Goal: Register for event/course

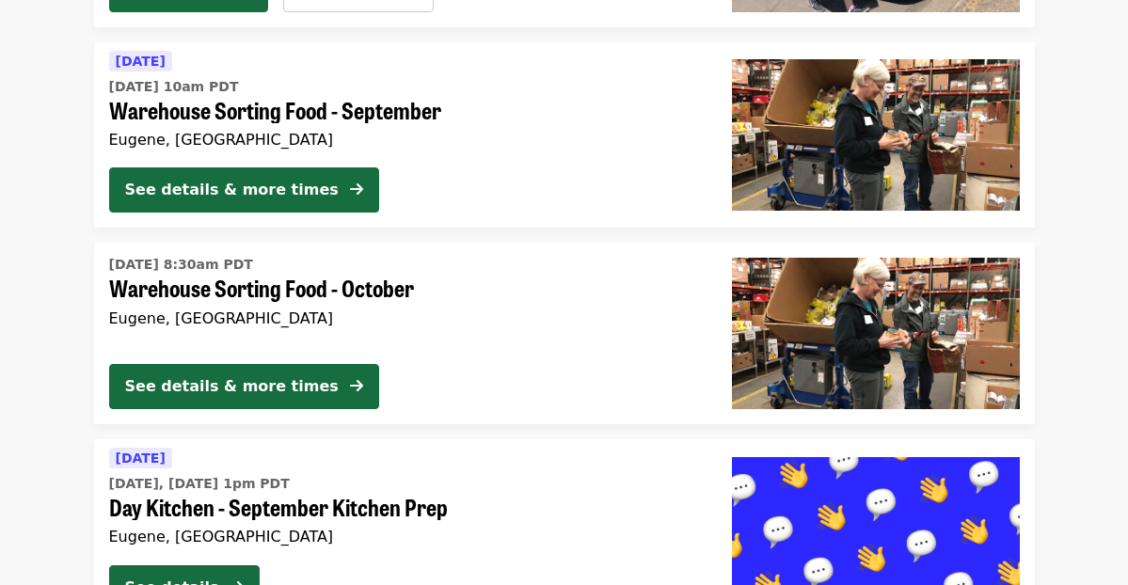
scroll to position [4740, 0]
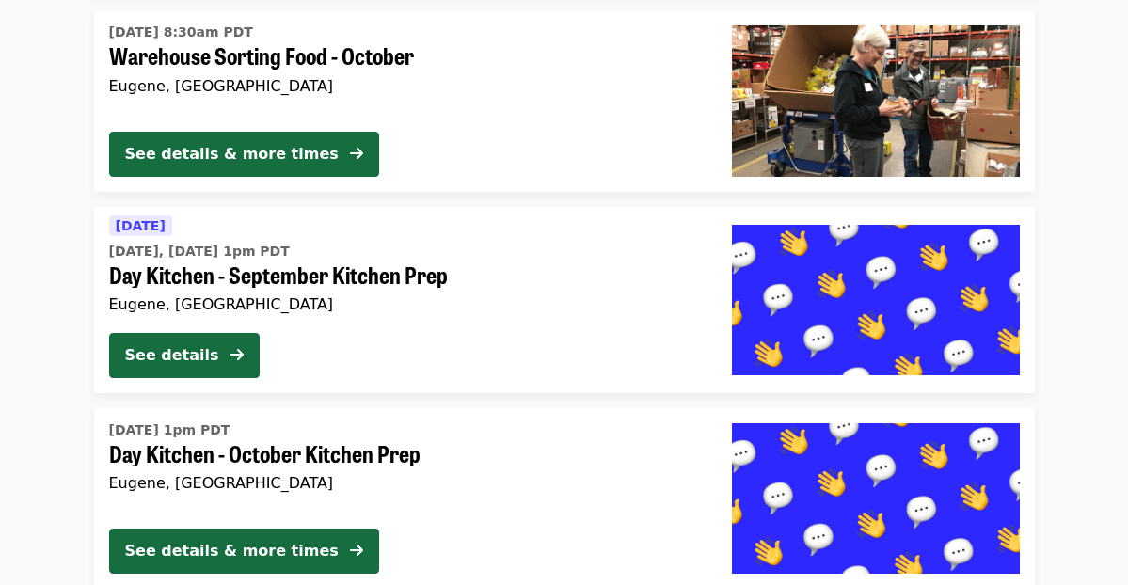
click at [277, 446] on span "Day Kitchen - October Kitchen Prep" at bounding box center [405, 453] width 593 height 27
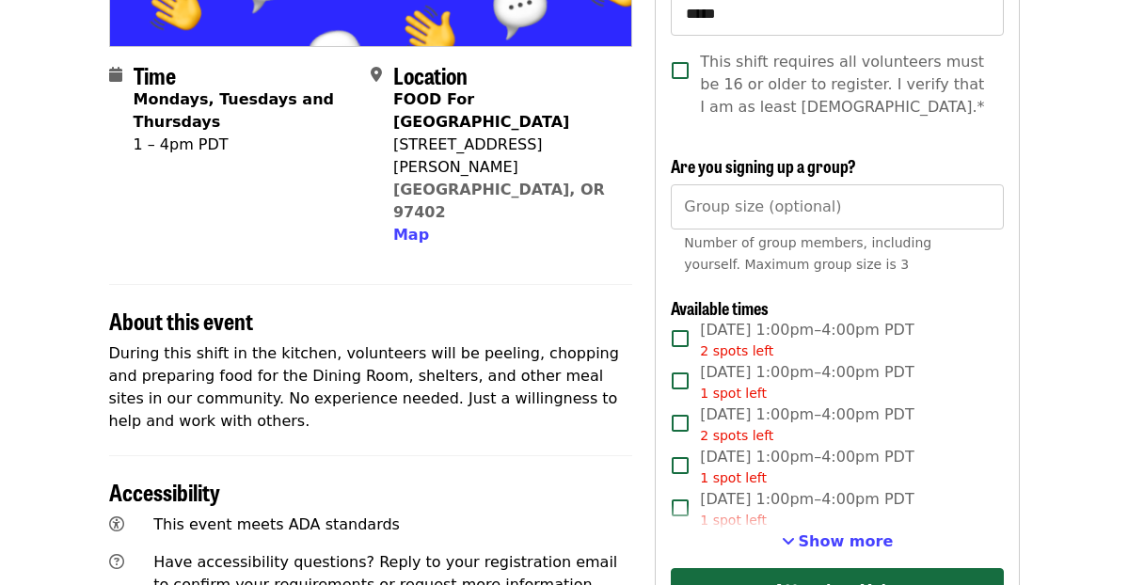
scroll to position [419, 0]
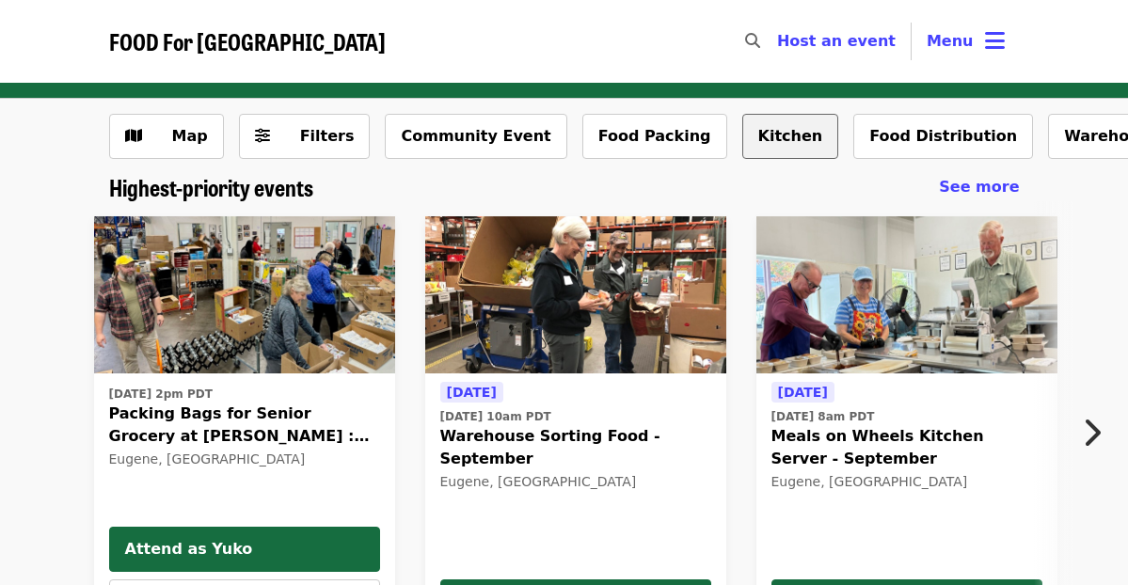
click at [744, 136] on button "Kitchen" at bounding box center [791, 136] width 97 height 45
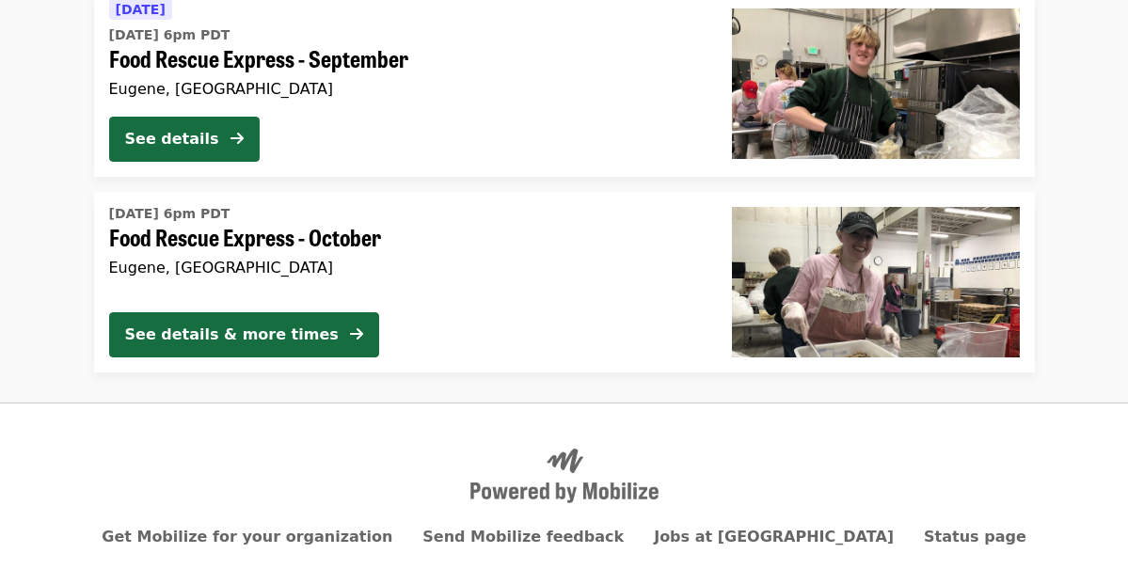
scroll to position [1179, 0]
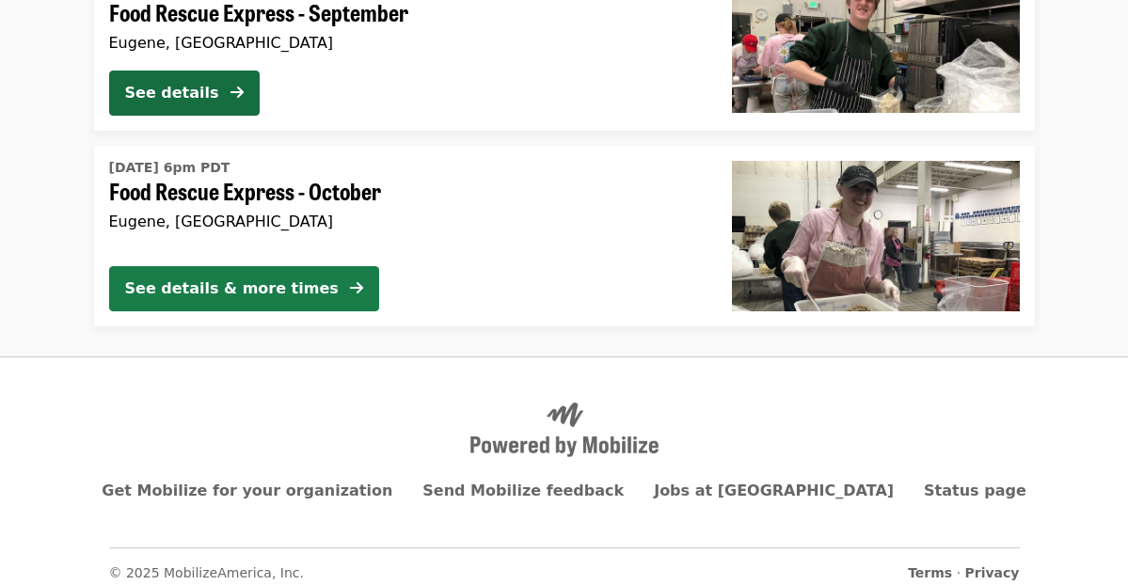
click at [261, 298] on div "See details & more times" at bounding box center [232, 289] width 214 height 23
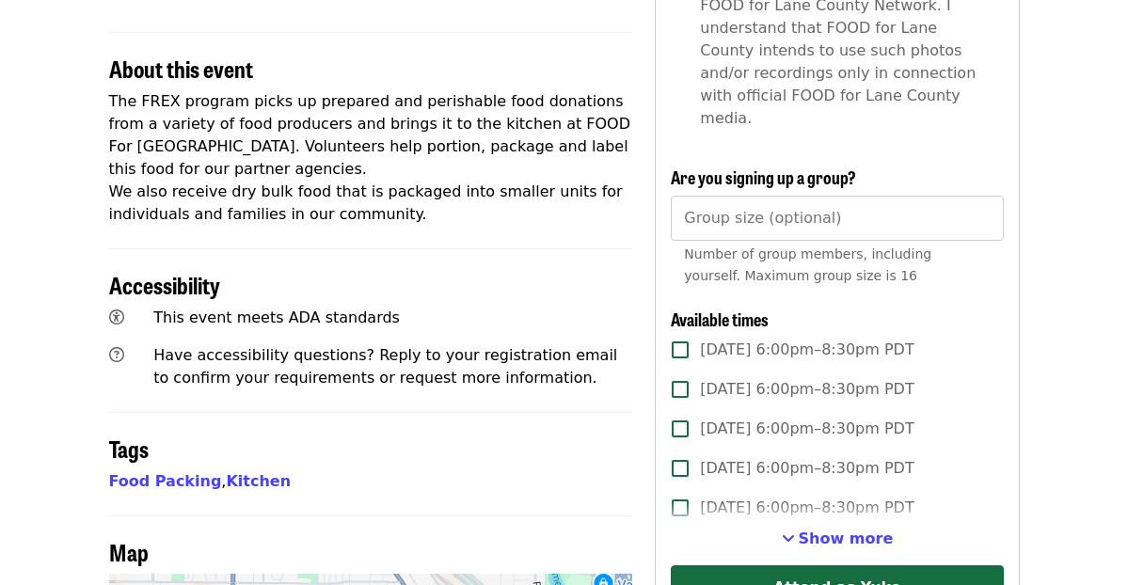
scroll to position [659, 0]
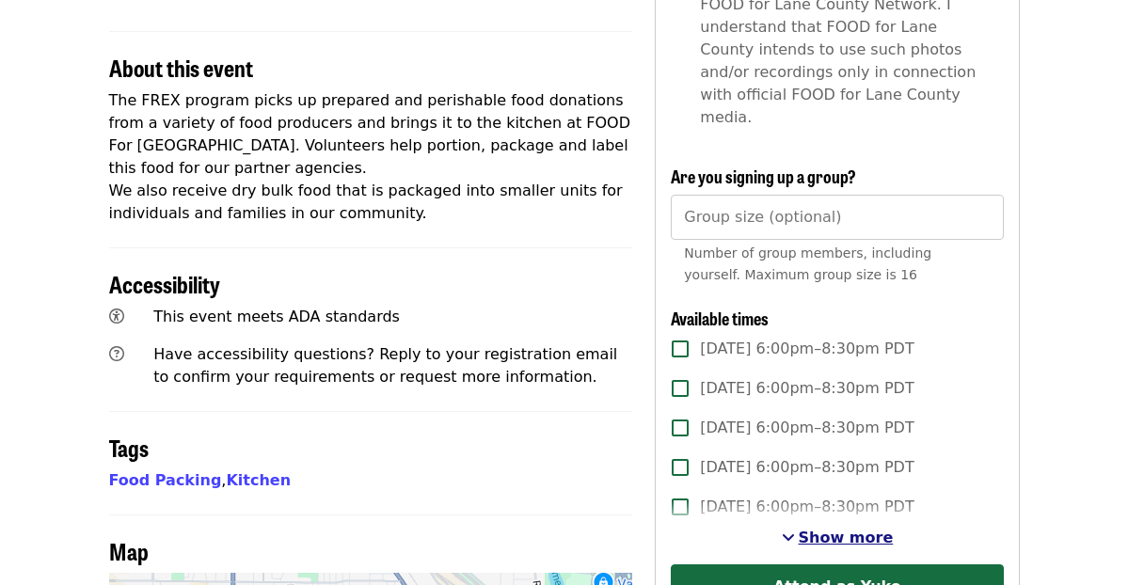
click at [869, 529] on span "Show more" at bounding box center [846, 538] width 95 height 18
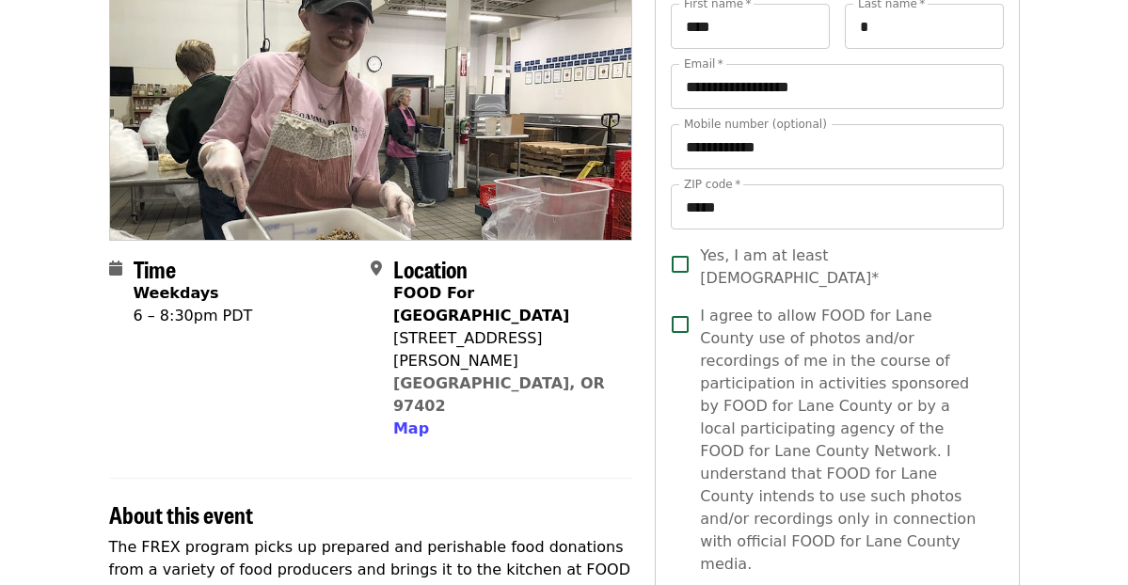
scroll to position [0, 0]
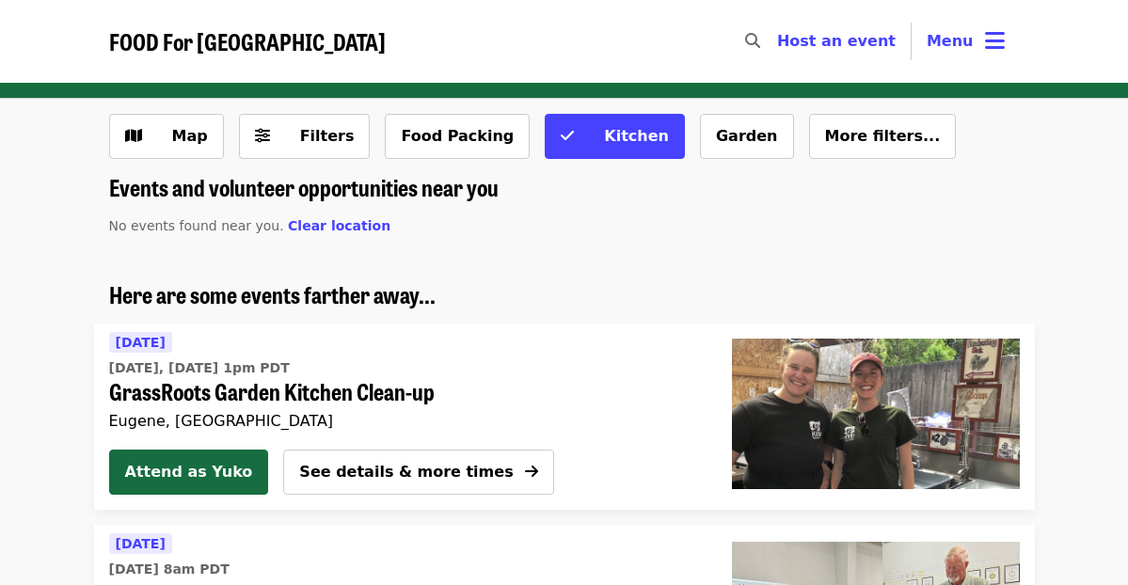
click at [199, 41] on span "FOOD For [GEOGRAPHIC_DATA]" at bounding box center [247, 40] width 277 height 33
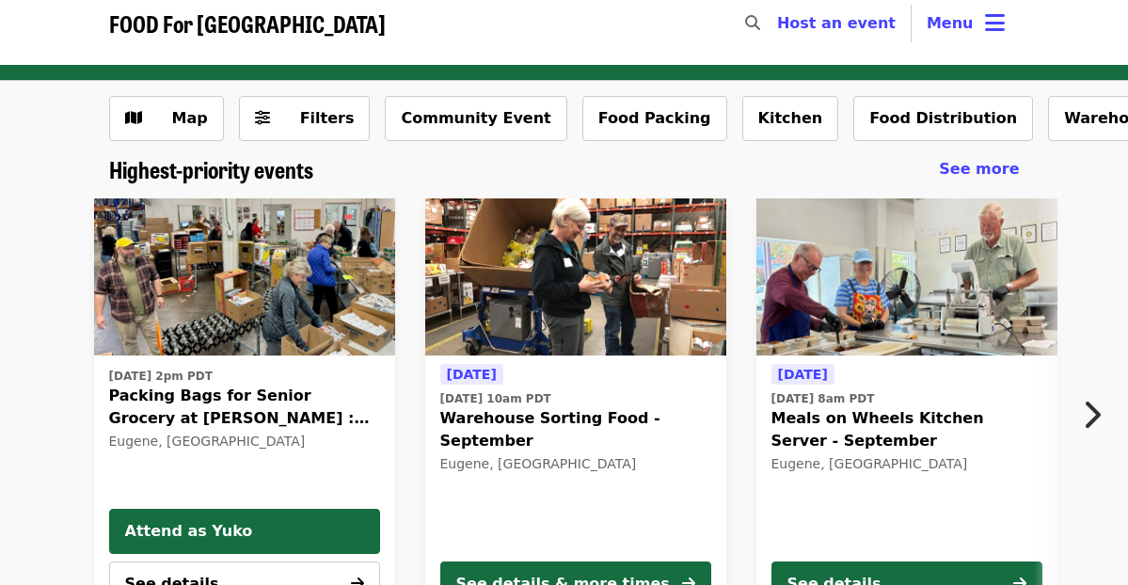
scroll to position [19, 0]
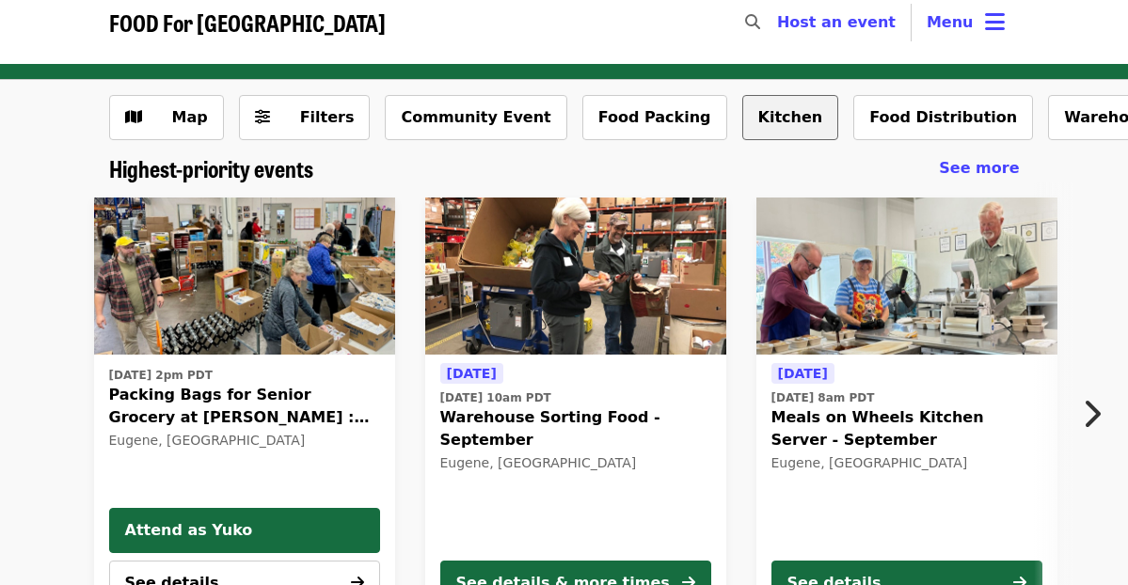
click at [743, 120] on button "Kitchen" at bounding box center [791, 117] width 97 height 45
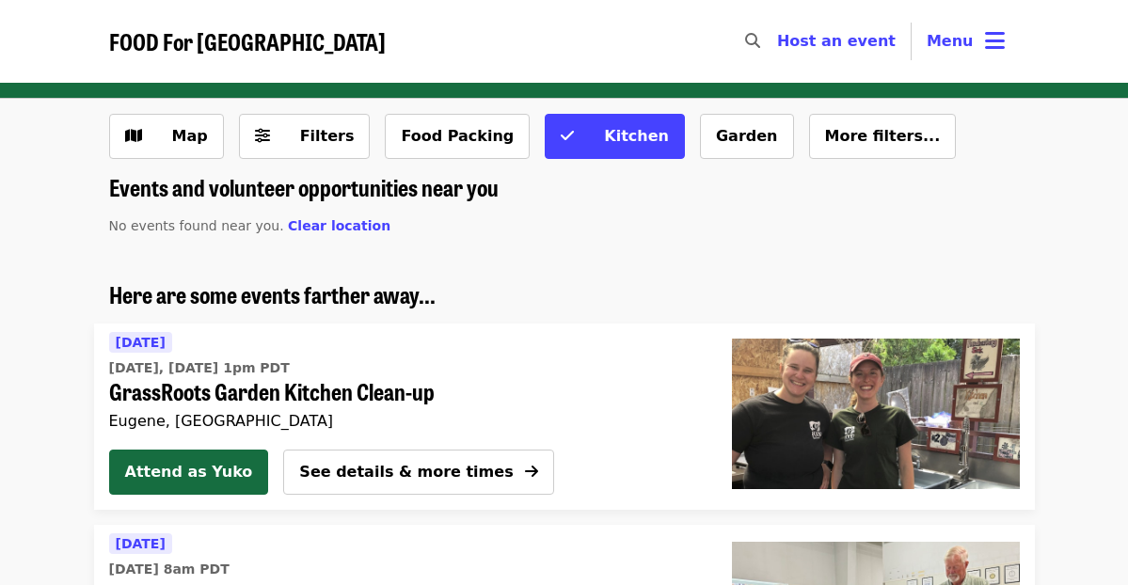
click at [184, 53] on span "FOOD For [GEOGRAPHIC_DATA]" at bounding box center [247, 40] width 277 height 33
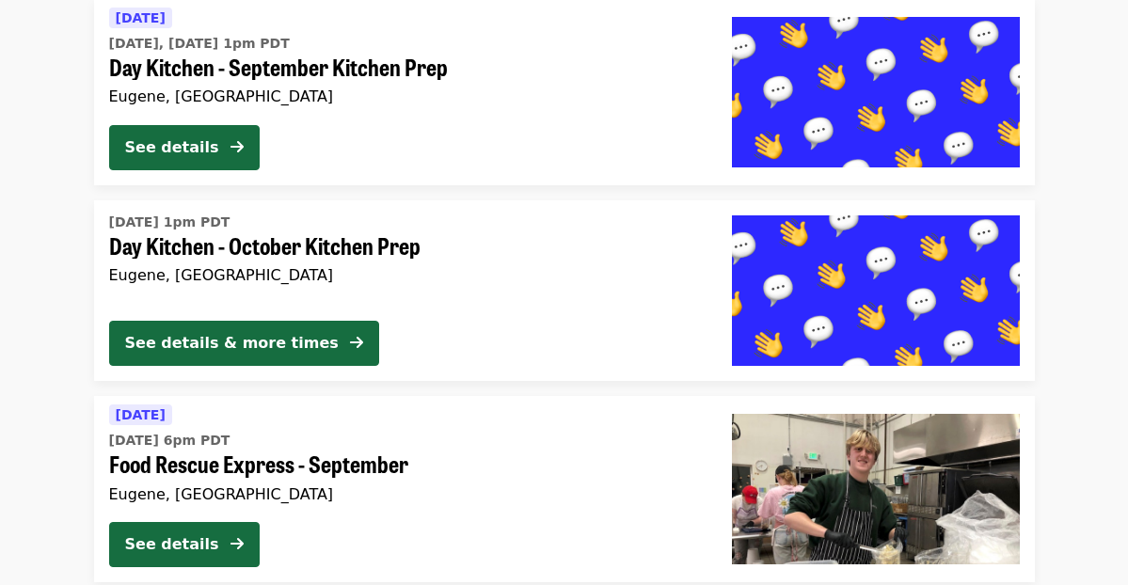
scroll to position [4860, 0]
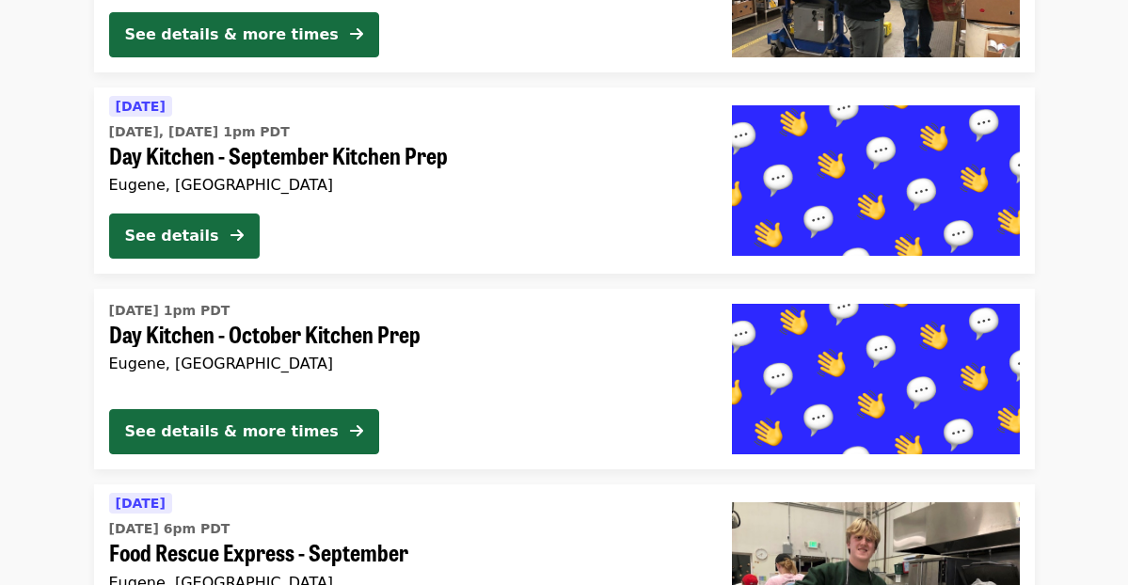
click at [223, 147] on span "Day Kitchen - September Kitchen Prep" at bounding box center [405, 155] width 593 height 27
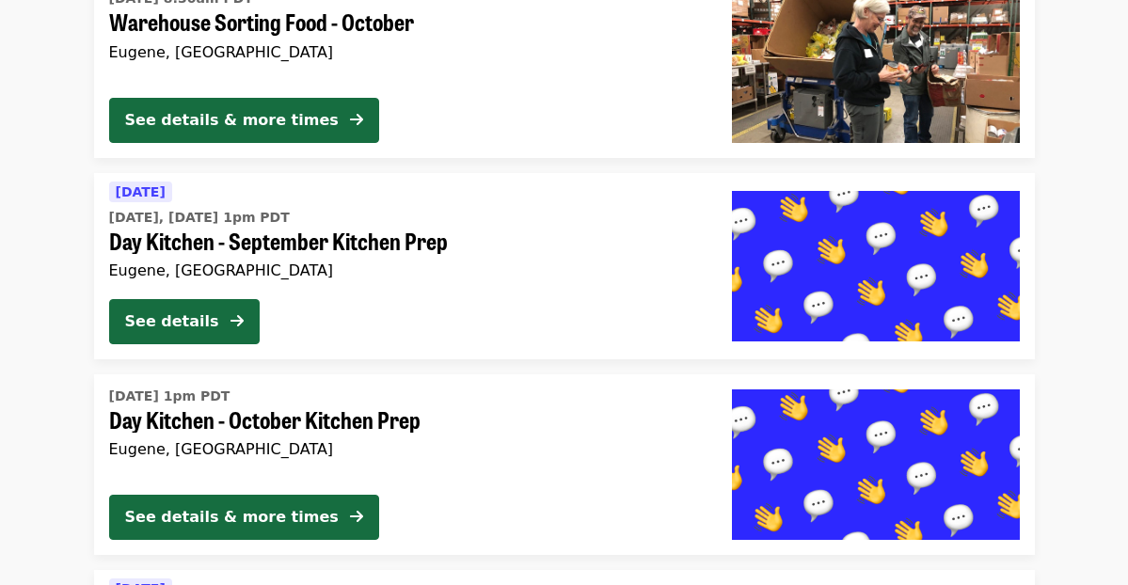
scroll to position [4948, 0]
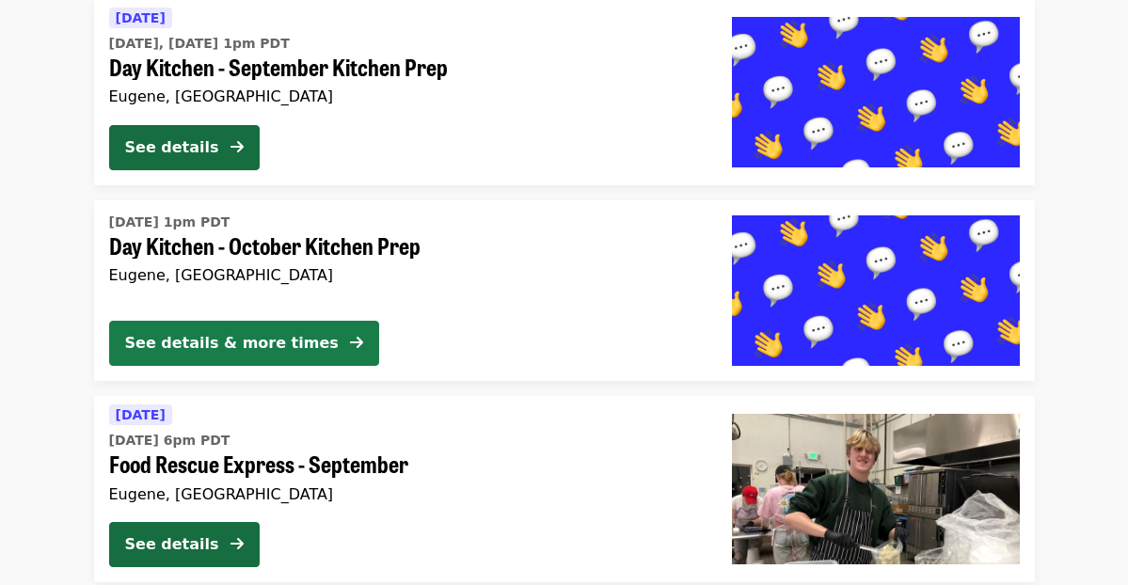
click at [186, 342] on div "See details & more times" at bounding box center [232, 343] width 214 height 23
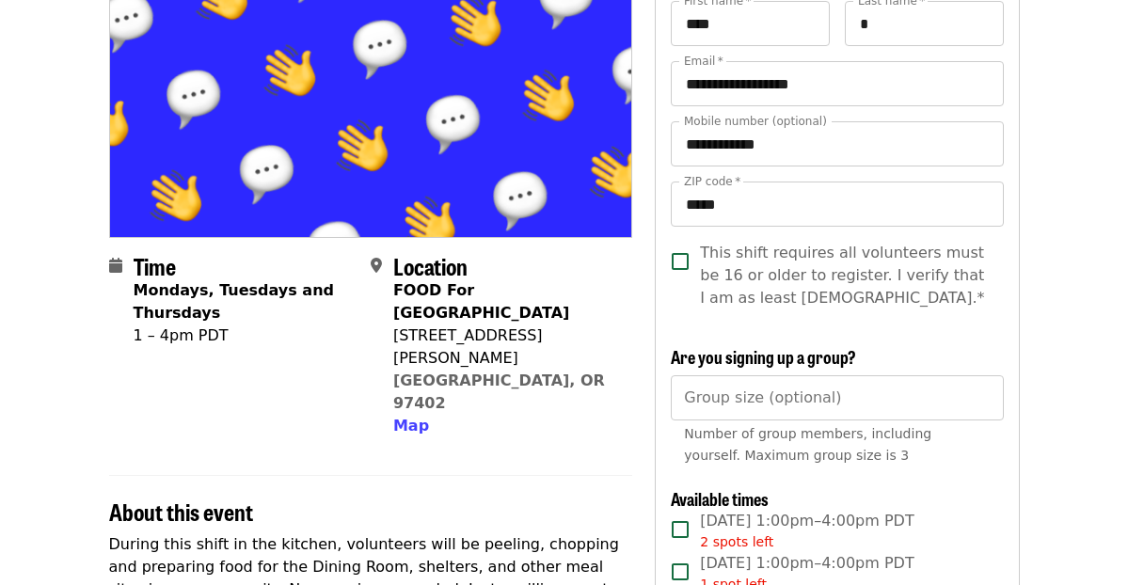
scroll to position [255, 0]
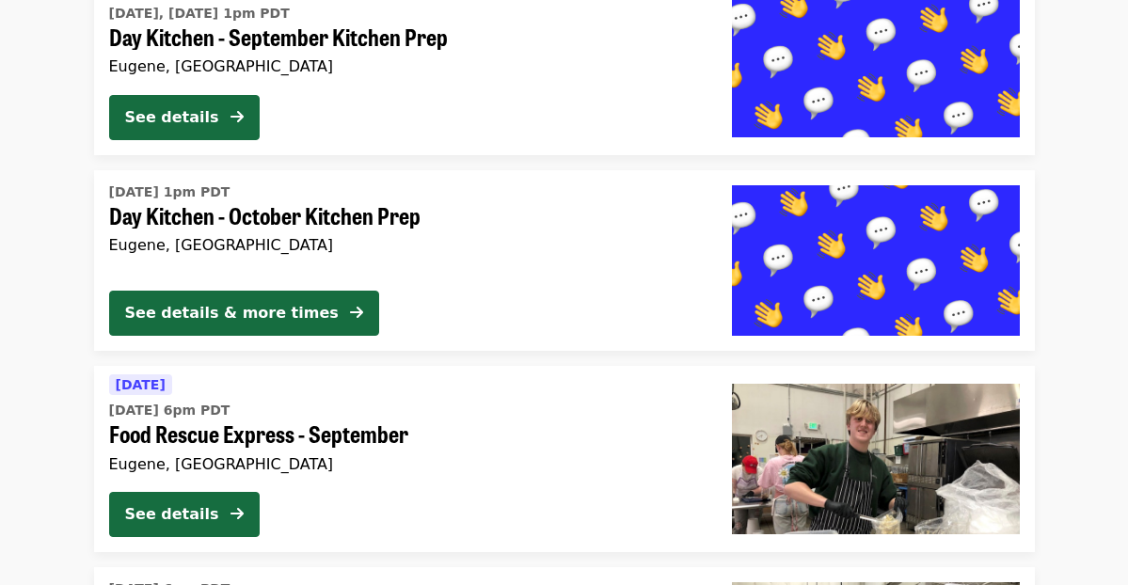
scroll to position [4636, 0]
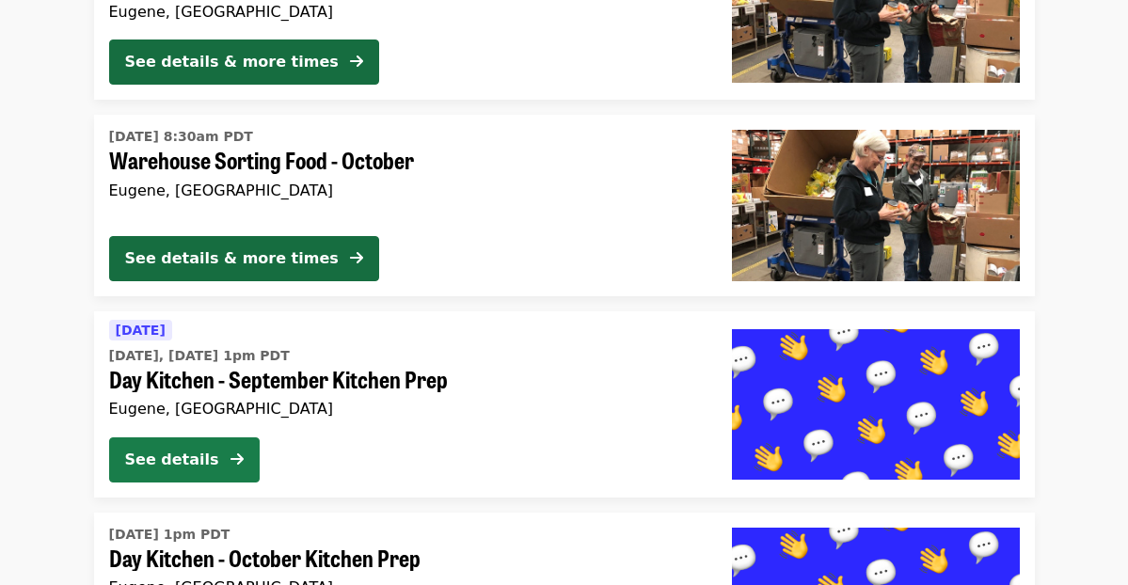
click at [198, 455] on div "See details" at bounding box center [172, 460] width 94 height 23
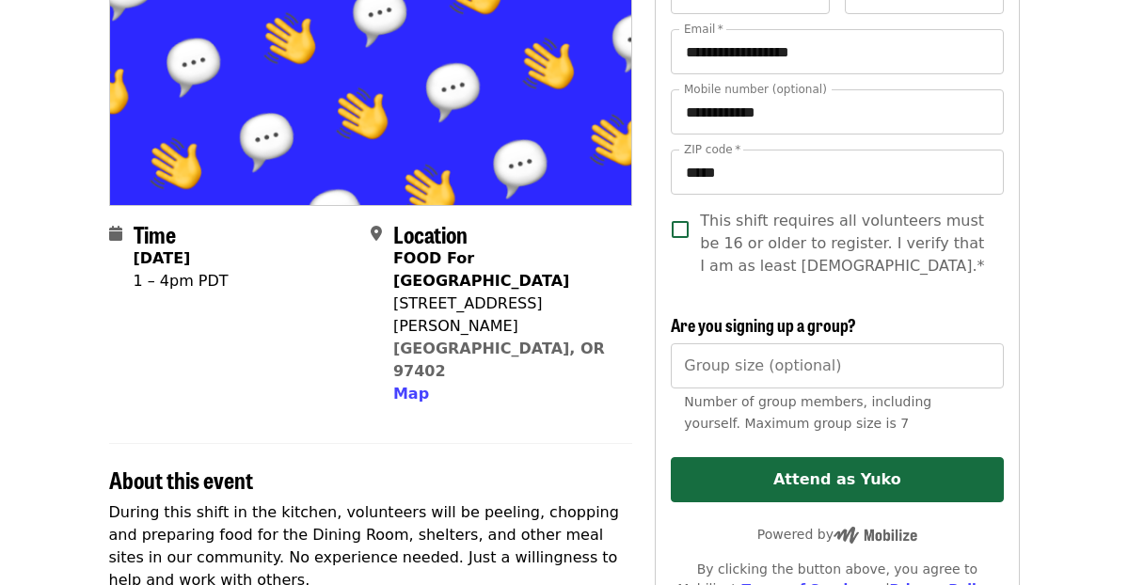
scroll to position [358, 0]
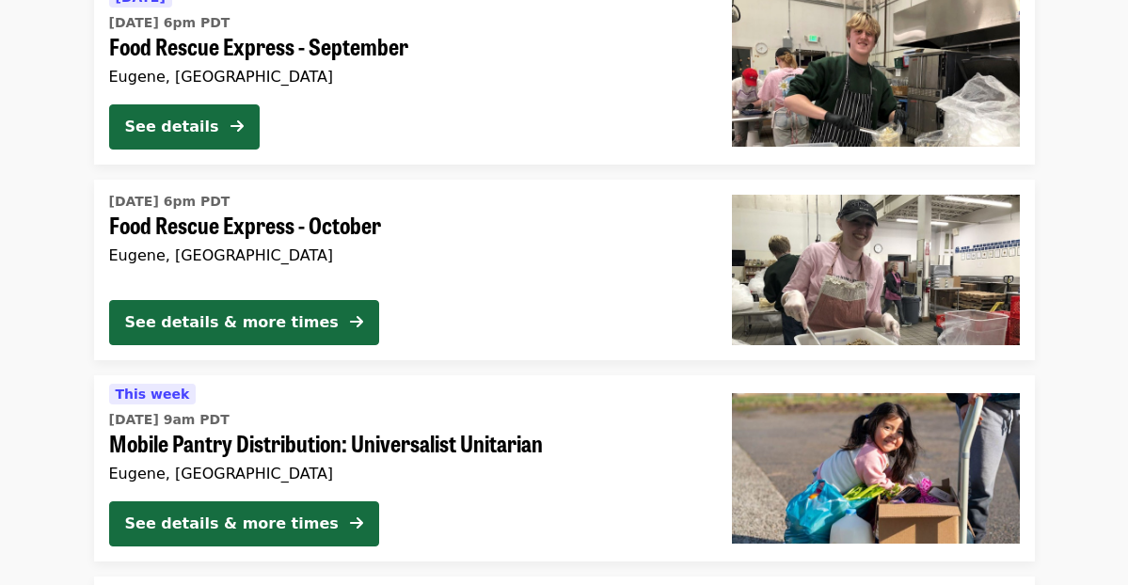
scroll to position [5262, 0]
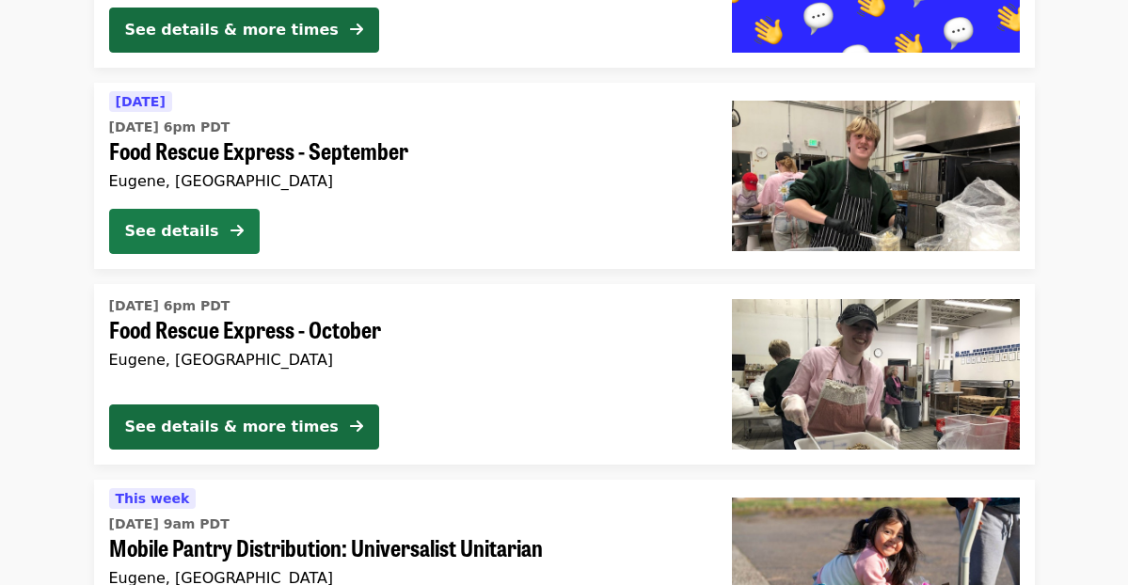
click at [180, 232] on div "See details" at bounding box center [172, 231] width 94 height 23
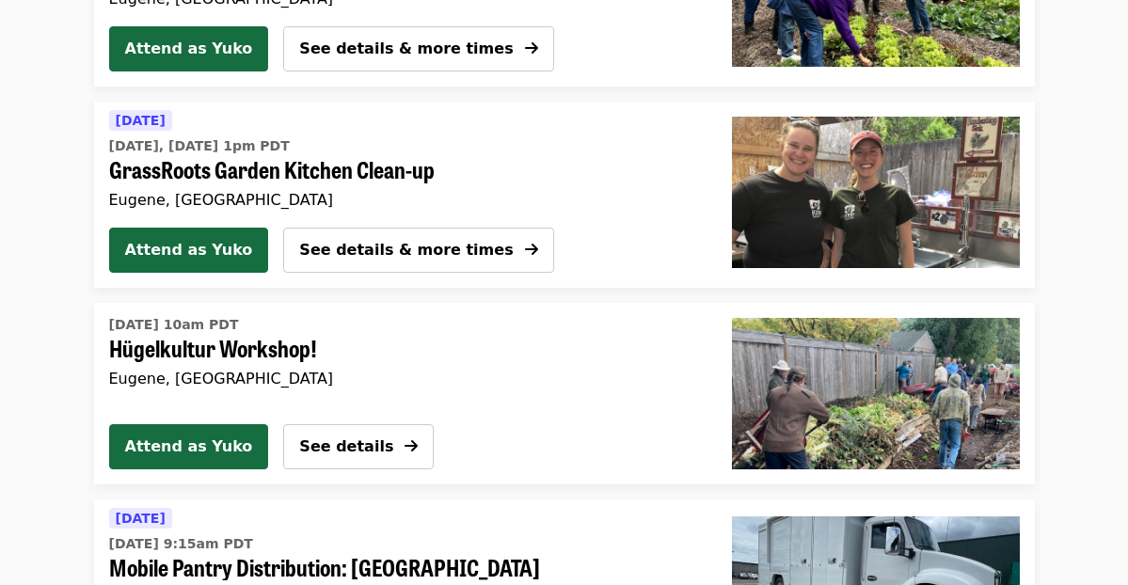
scroll to position [2105, 0]
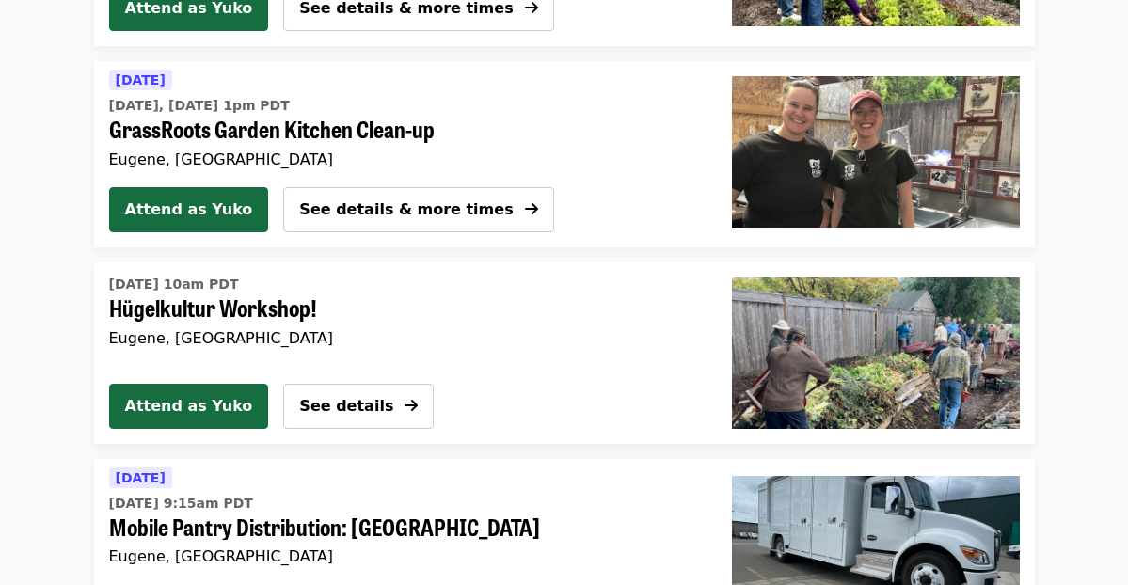
click at [188, 312] on span "Hügelkultur Workshop!" at bounding box center [398, 308] width 578 height 27
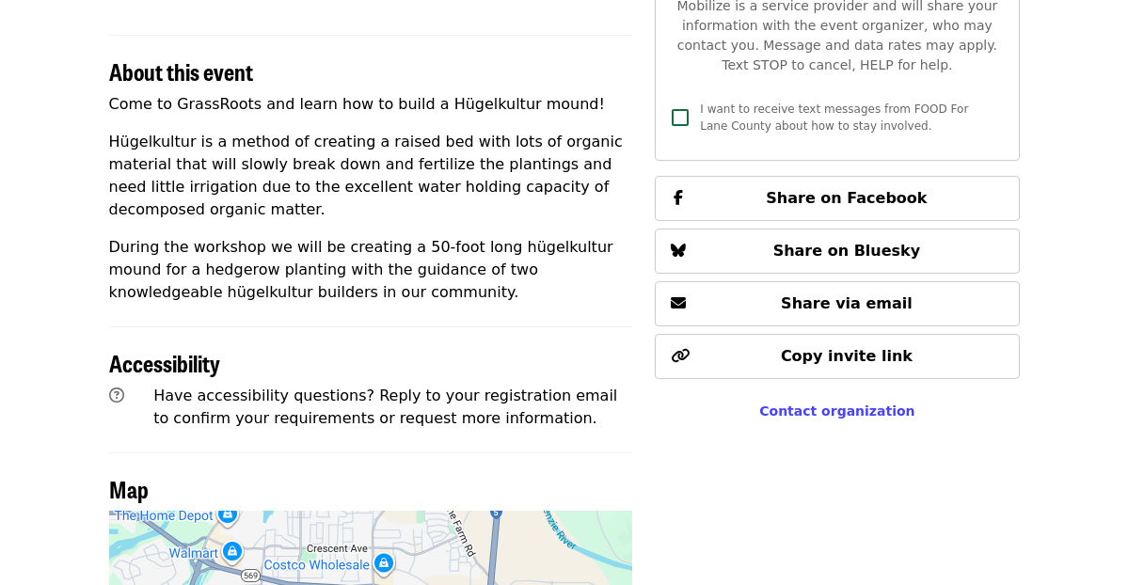
scroll to position [791, 0]
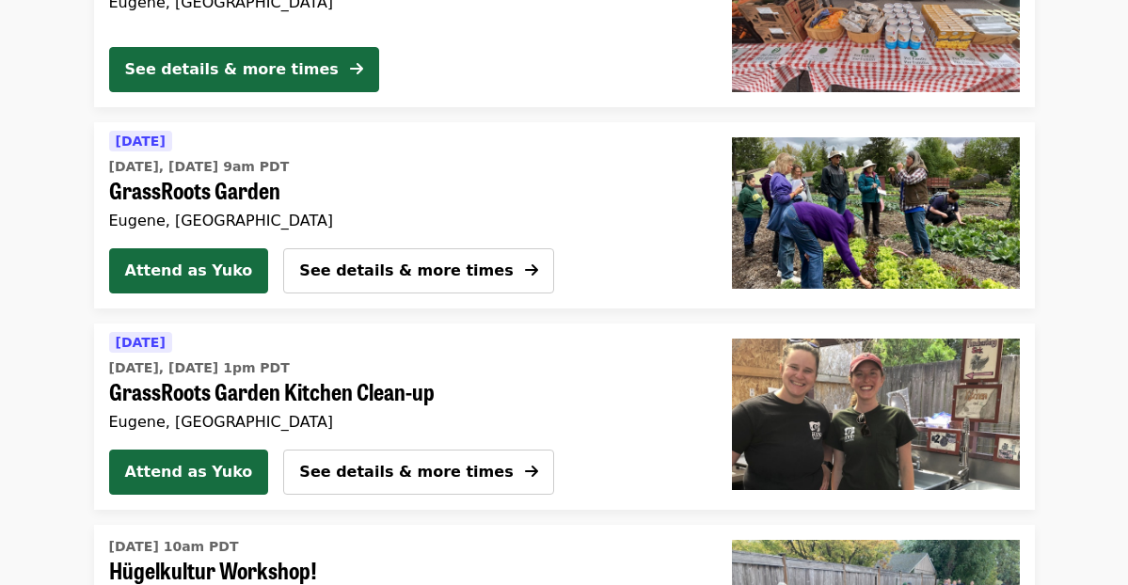
scroll to position [1803, 0]
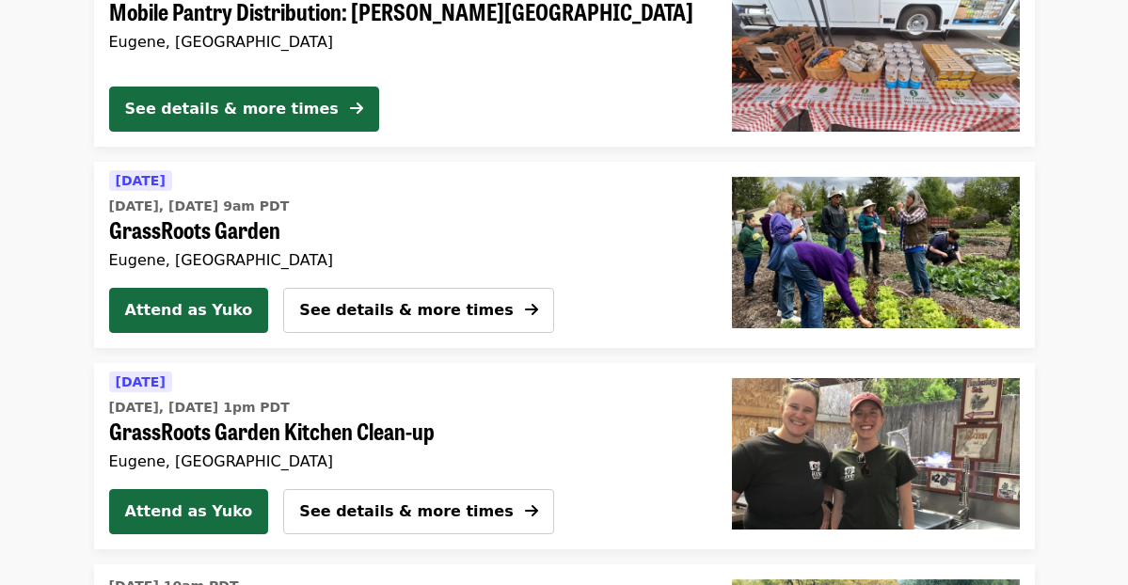
click at [258, 240] on span "GrassRoots Garden" at bounding box center [398, 229] width 578 height 27
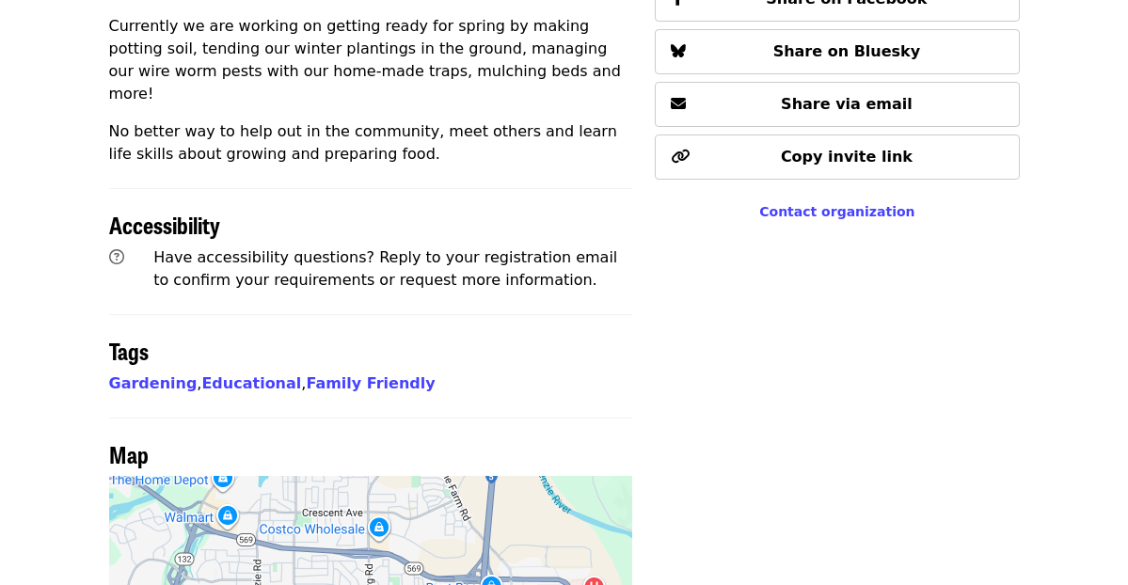
scroll to position [1325, 0]
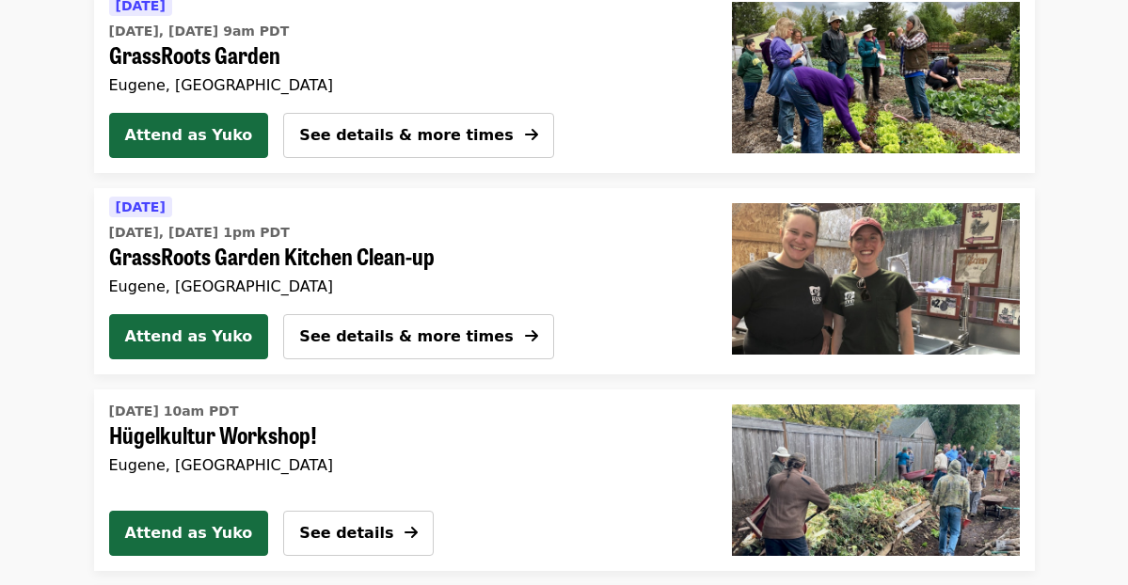
scroll to position [1990, 0]
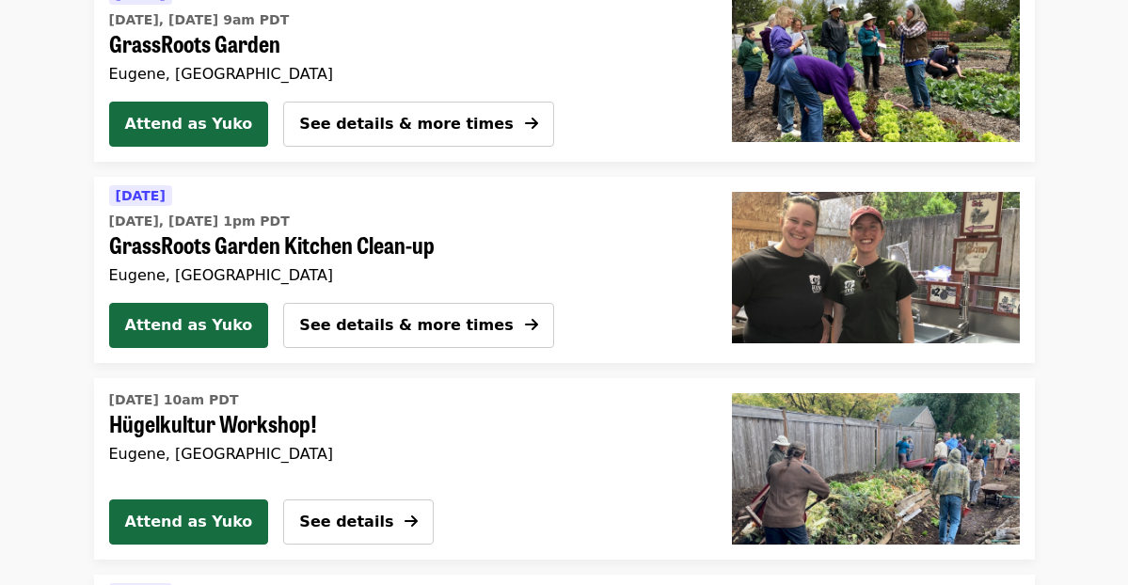
click at [274, 260] on div "[DATE] [DATE], [DATE] 1pm PDT GrassRoots Garden Kitchen Clean-up [GEOGRAPHIC_DA…" at bounding box center [398, 234] width 578 height 100
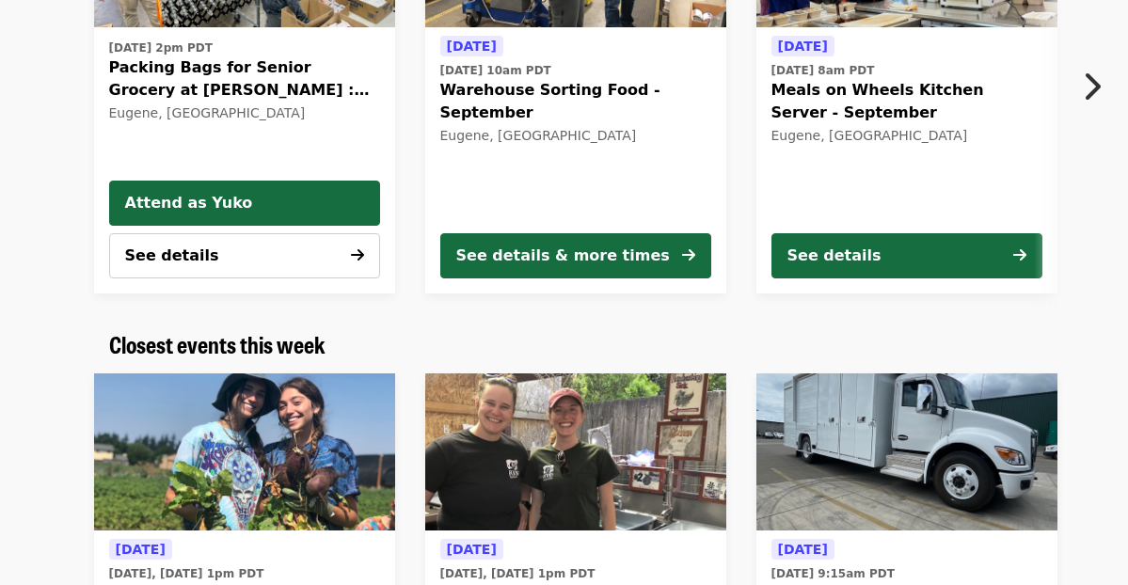
scroll to position [528, 0]
